Goal: Find specific page/section: Find specific page/section

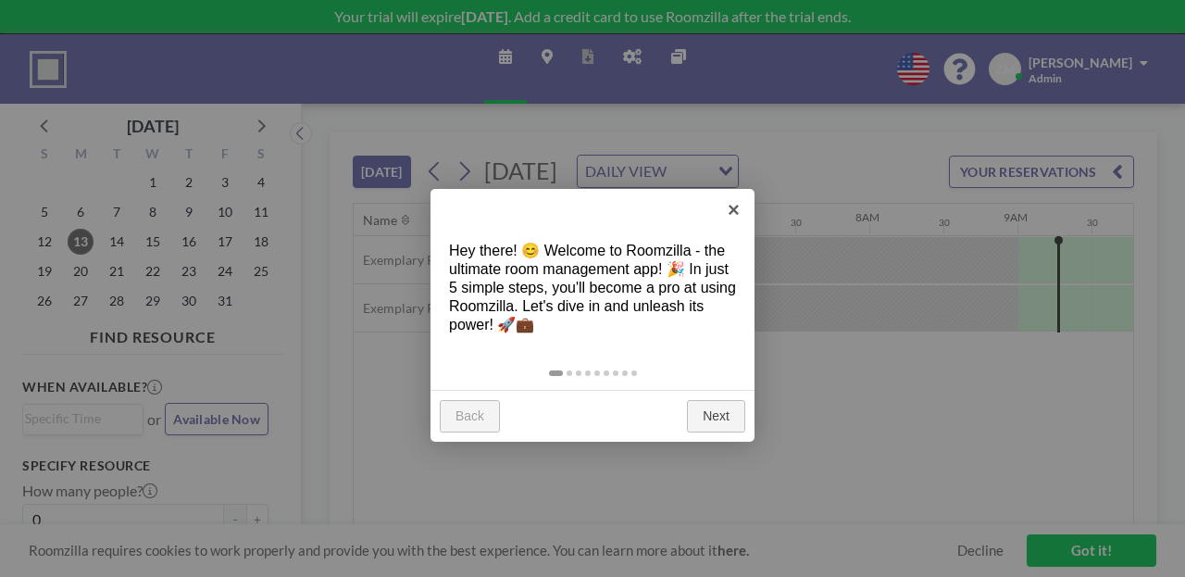
scroll to position [0, 1023]
click at [740, 207] on link "×" at bounding box center [734, 210] width 42 height 42
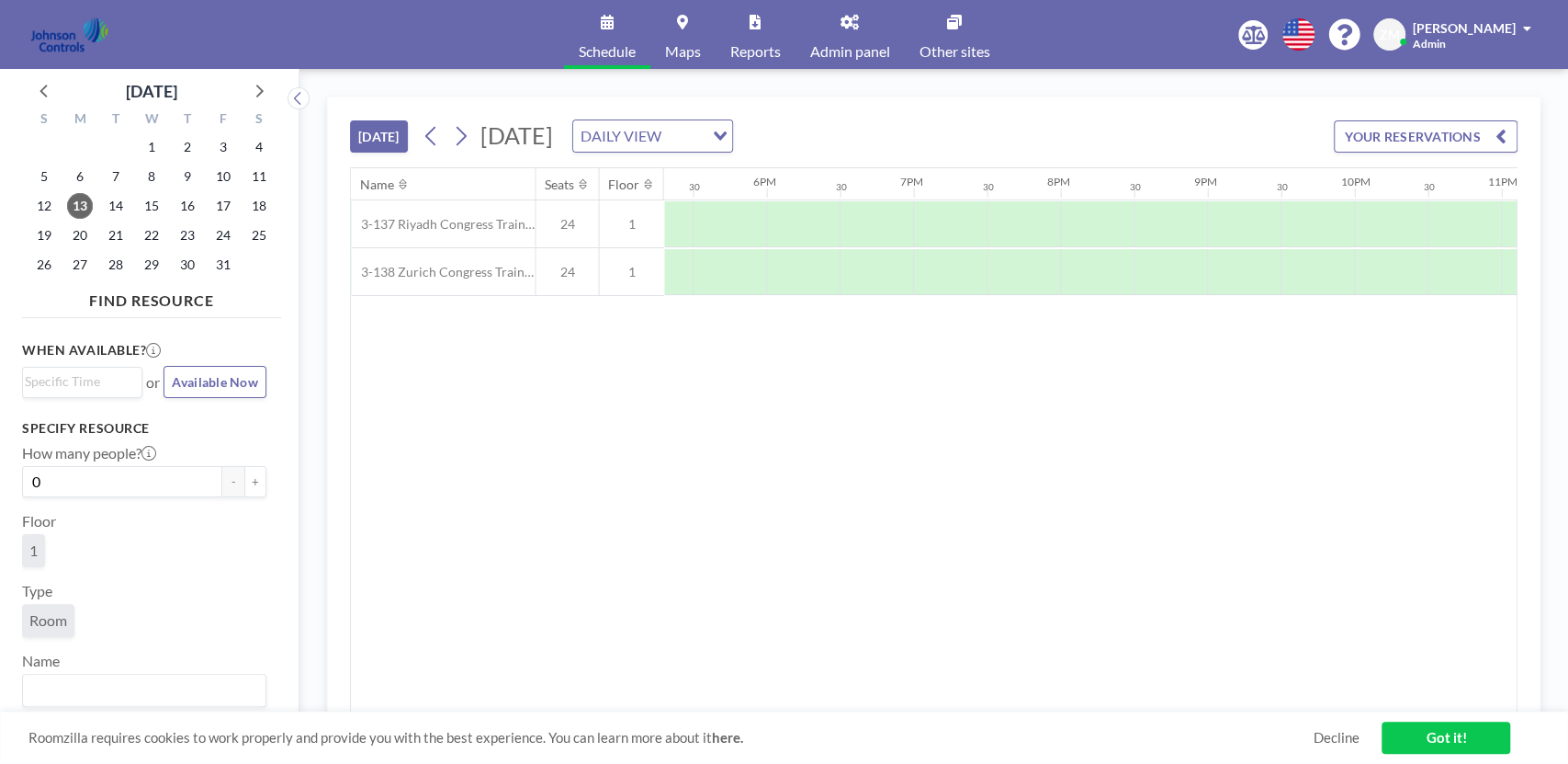
scroll to position [0, 2675]
click at [740, 54] on span "Reports" at bounding box center [755, 51] width 51 height 15
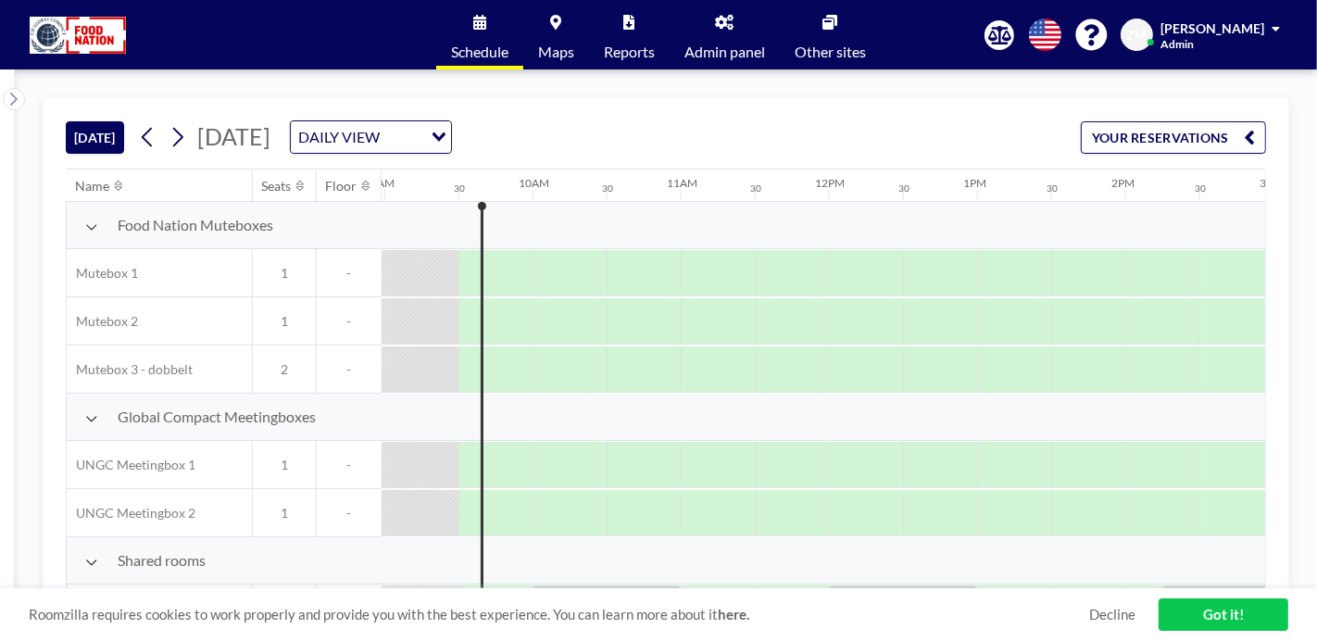
scroll to position [0, 1334]
click at [723, 42] on link "Admin panel" at bounding box center [725, 34] width 110 height 69
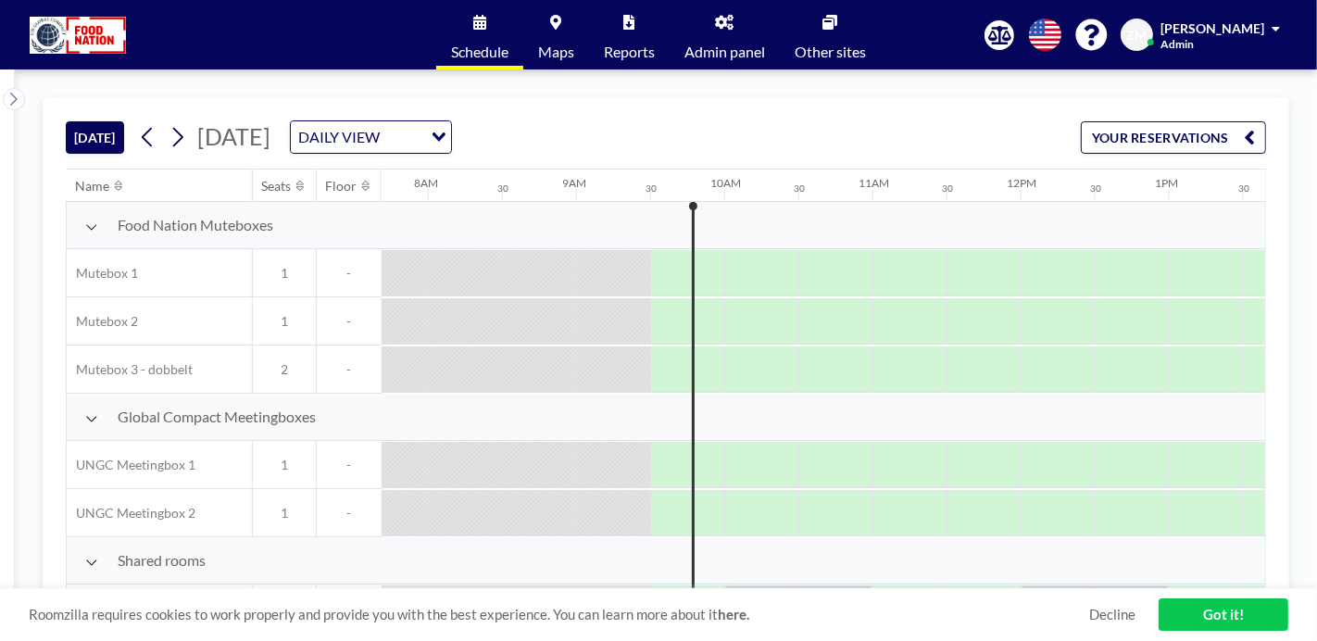
scroll to position [0, 1248]
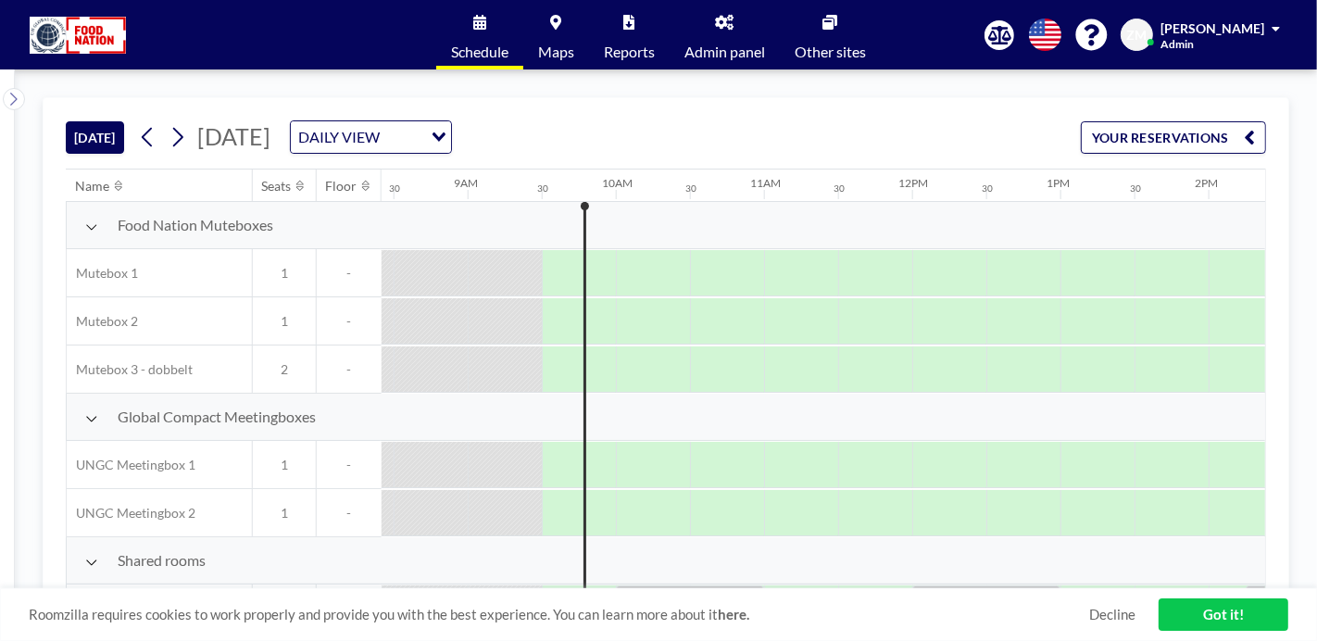
click at [753, 65] on link "Admin panel" at bounding box center [725, 34] width 110 height 69
